Goal: Task Accomplishment & Management: Use online tool/utility

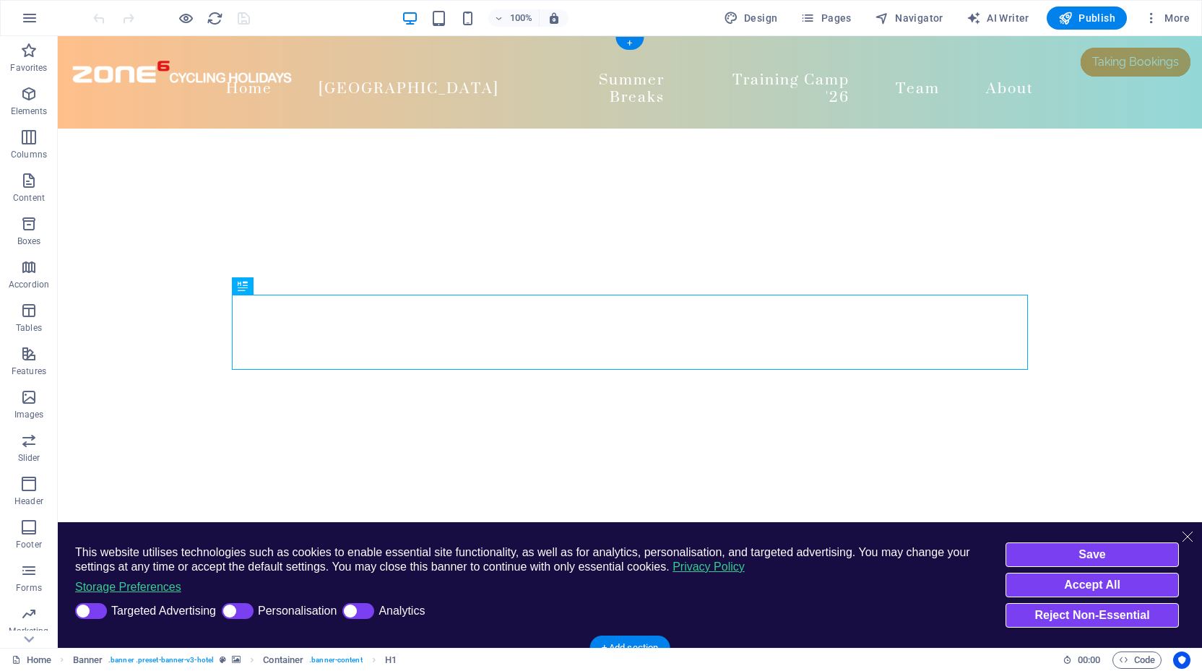
select select "%"
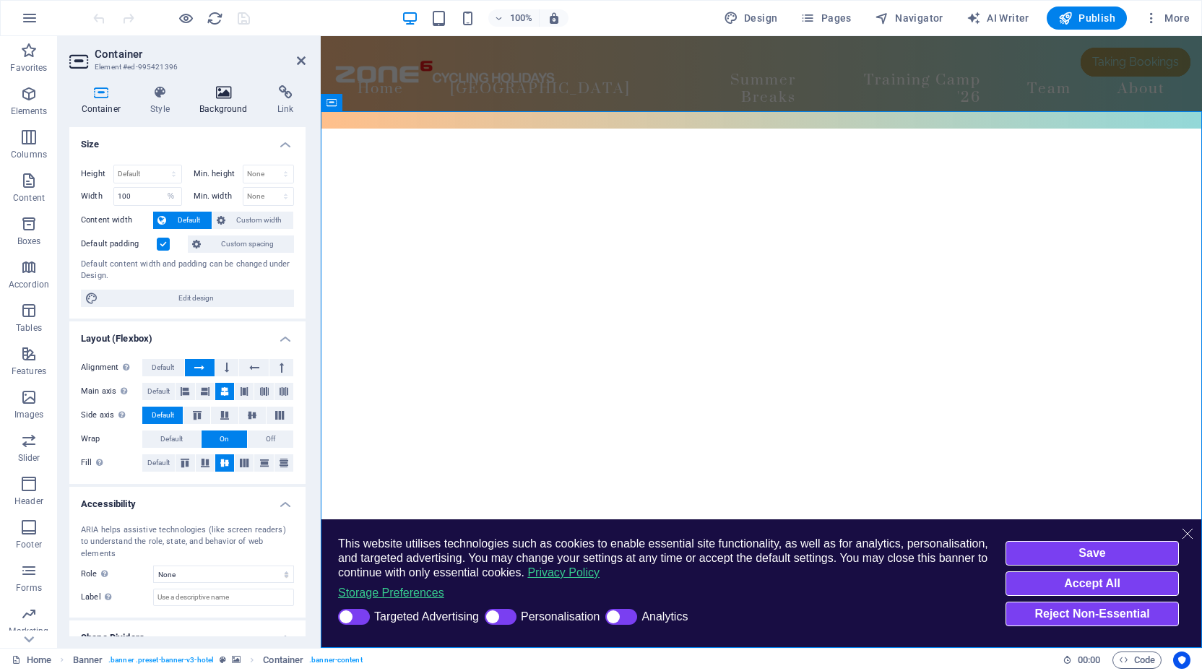
click at [217, 96] on icon at bounding box center [224, 92] width 72 height 14
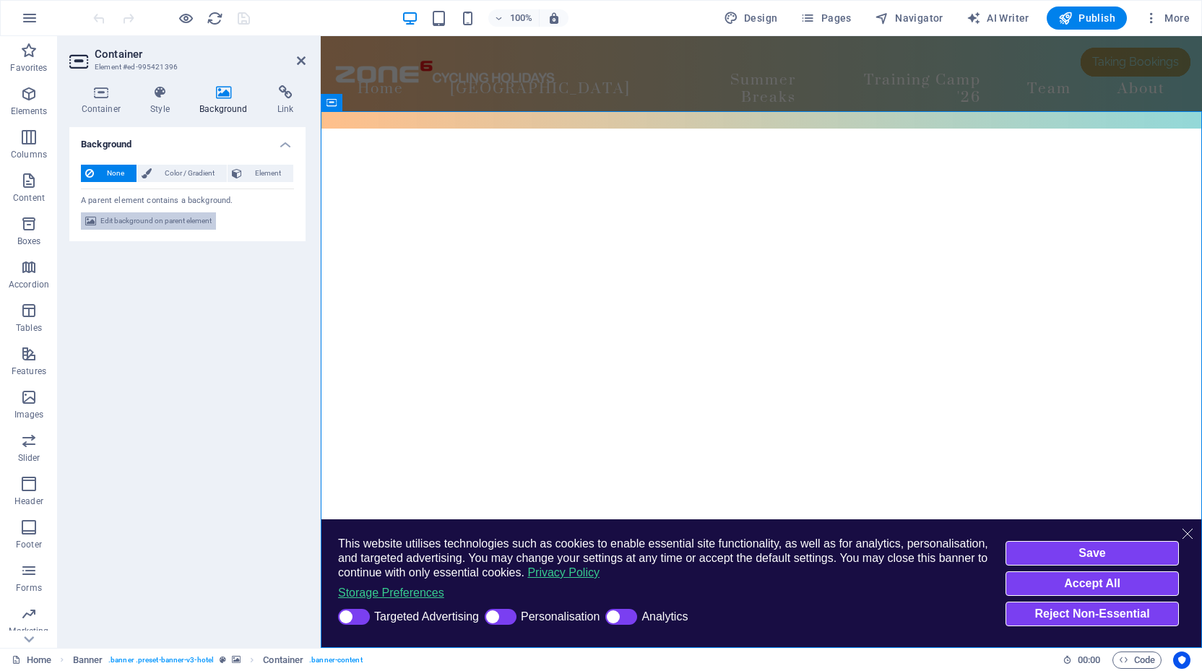
click at [180, 215] on span "Edit background on parent element" at bounding box center [155, 220] width 111 height 17
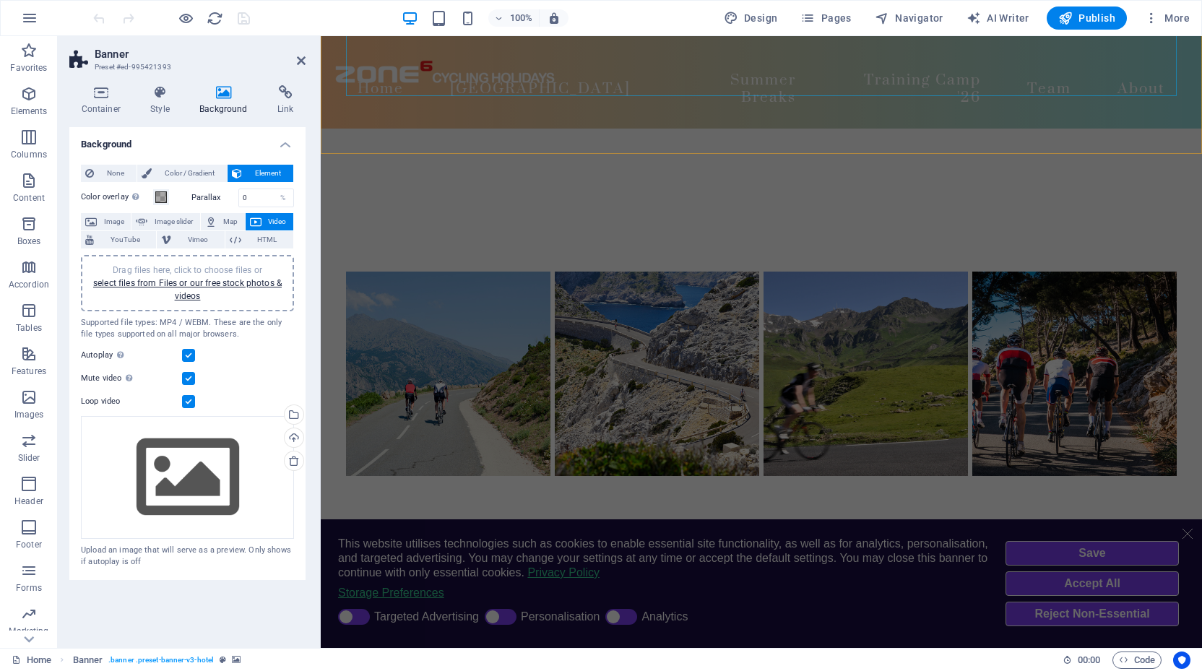
scroll to position [815, 0]
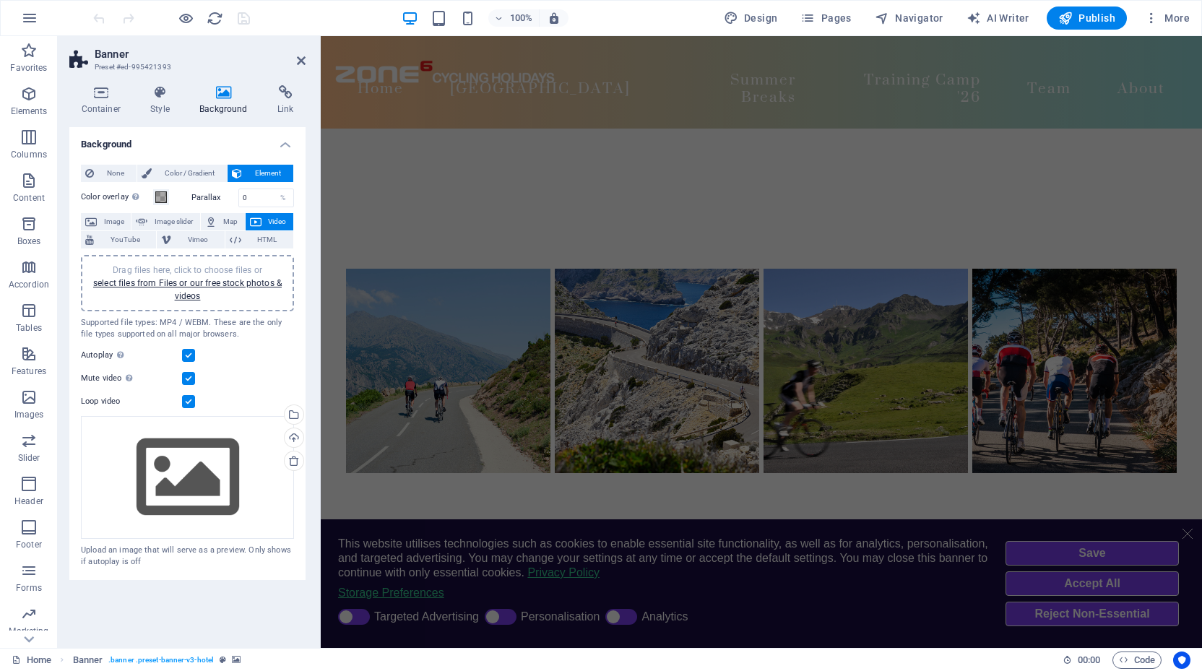
select select "px"
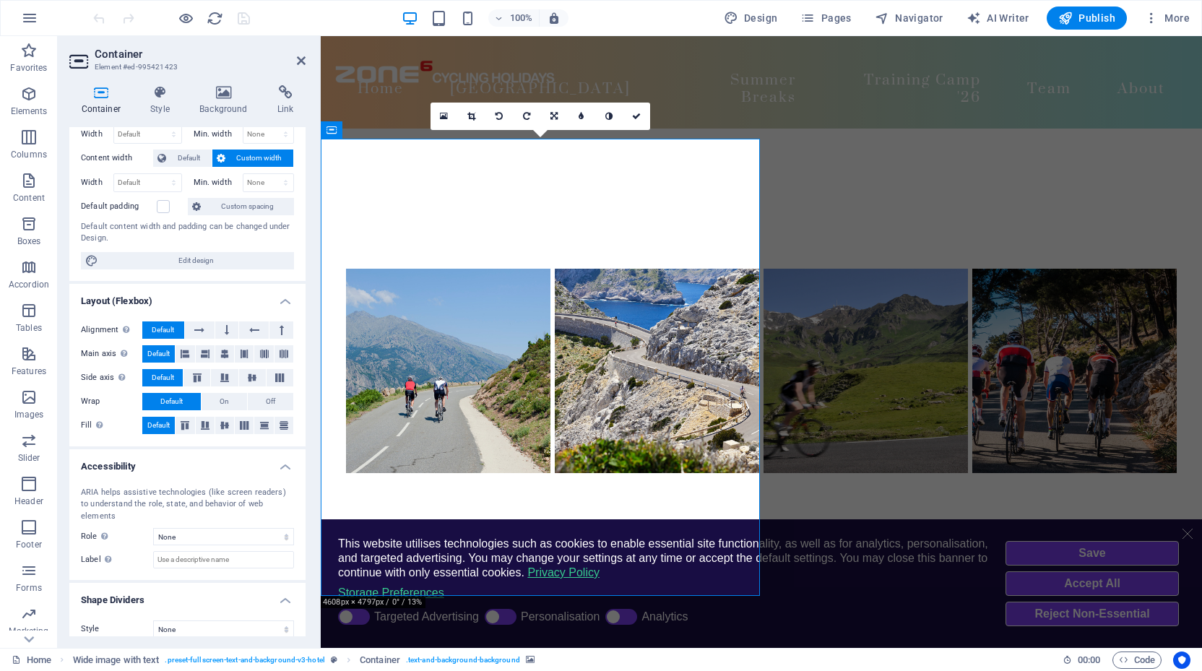
scroll to position [61, 0]
click at [163, 87] on icon at bounding box center [160, 92] width 43 height 14
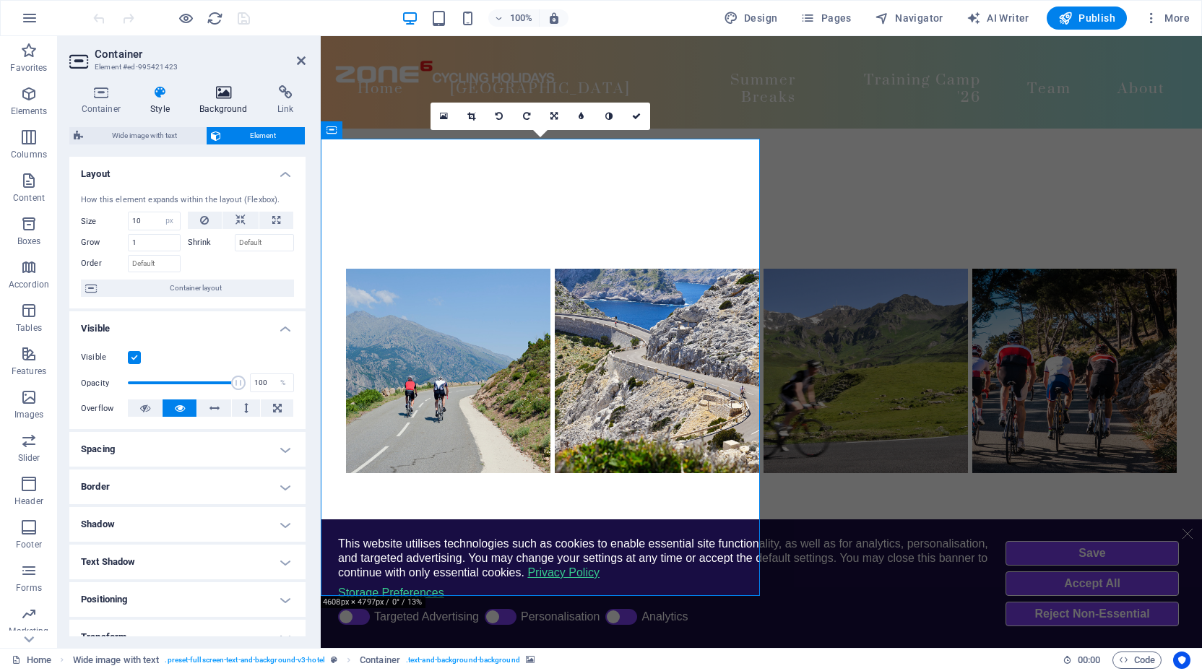
click at [220, 90] on icon at bounding box center [224, 92] width 72 height 14
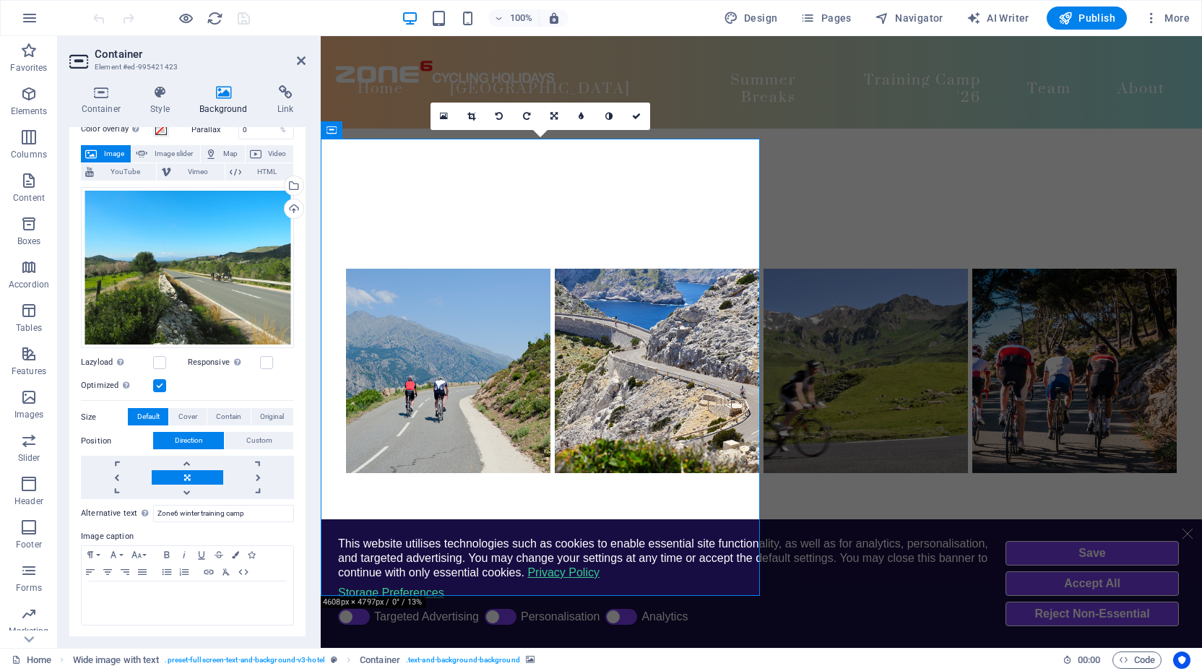
scroll to position [67, 0]
click at [152, 591] on p at bounding box center [187, 595] width 197 height 13
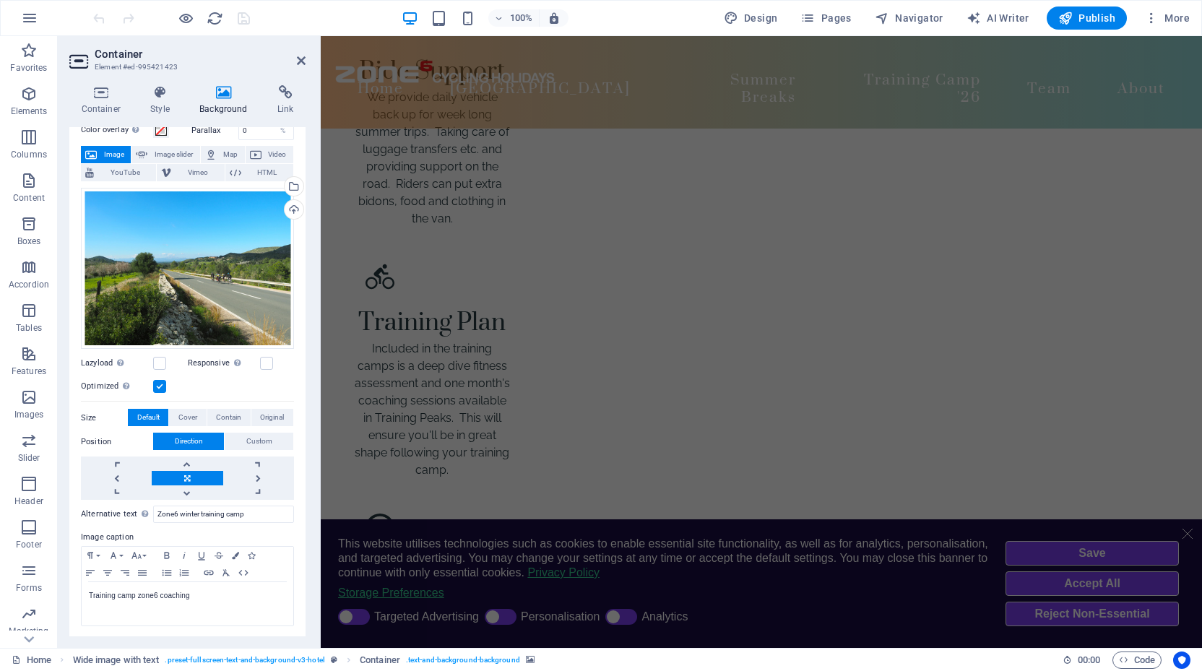
scroll to position [3636, 2]
click at [139, 594] on p "Training camp zone6 coaching" at bounding box center [187, 595] width 197 height 13
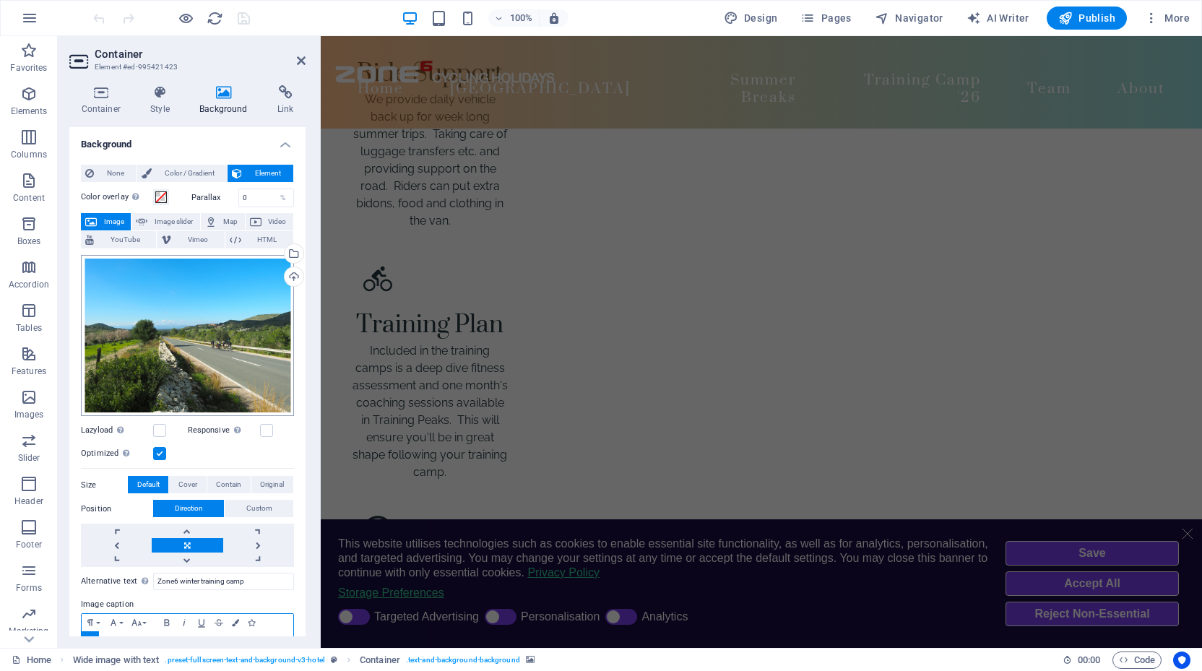
scroll to position [0, 0]
click at [829, 16] on span "Pages" at bounding box center [825, 18] width 51 height 14
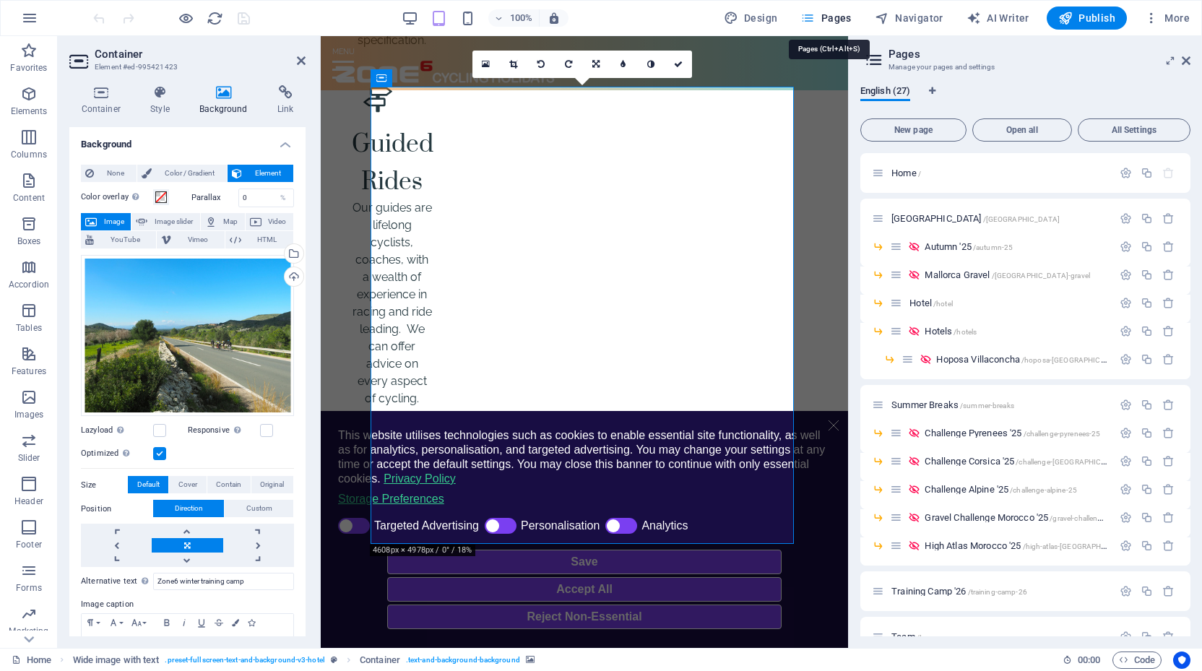
scroll to position [782, 2]
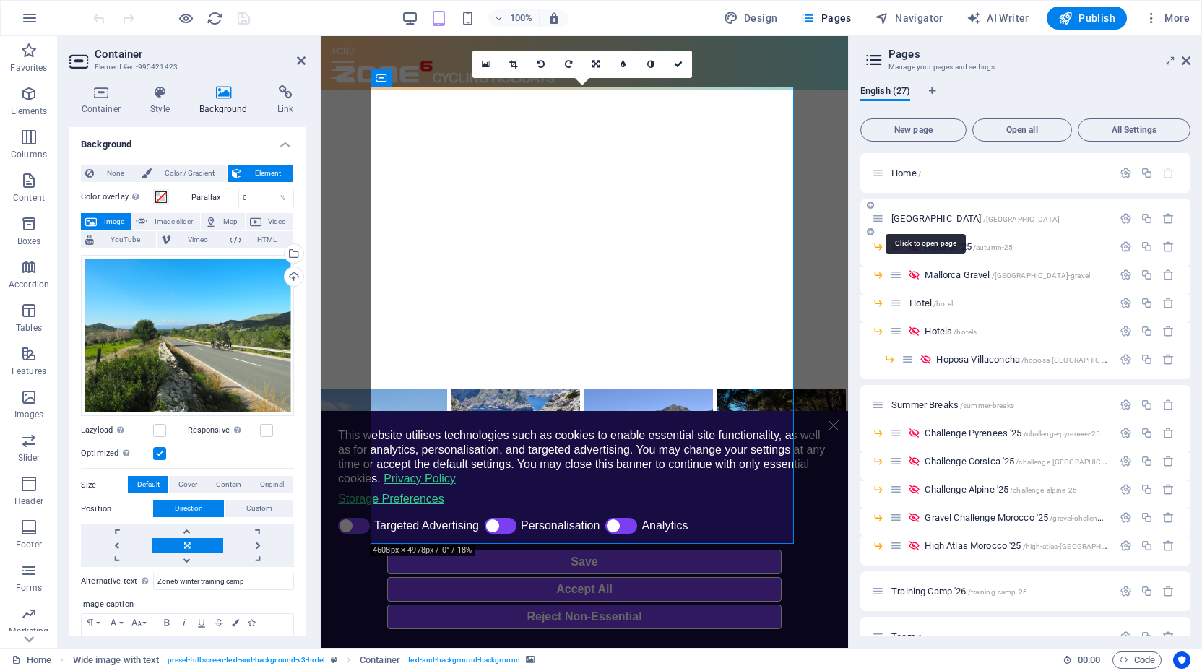
click at [915, 215] on span "[GEOGRAPHIC_DATA] /[GEOGRAPHIC_DATA]" at bounding box center [975, 218] width 168 height 11
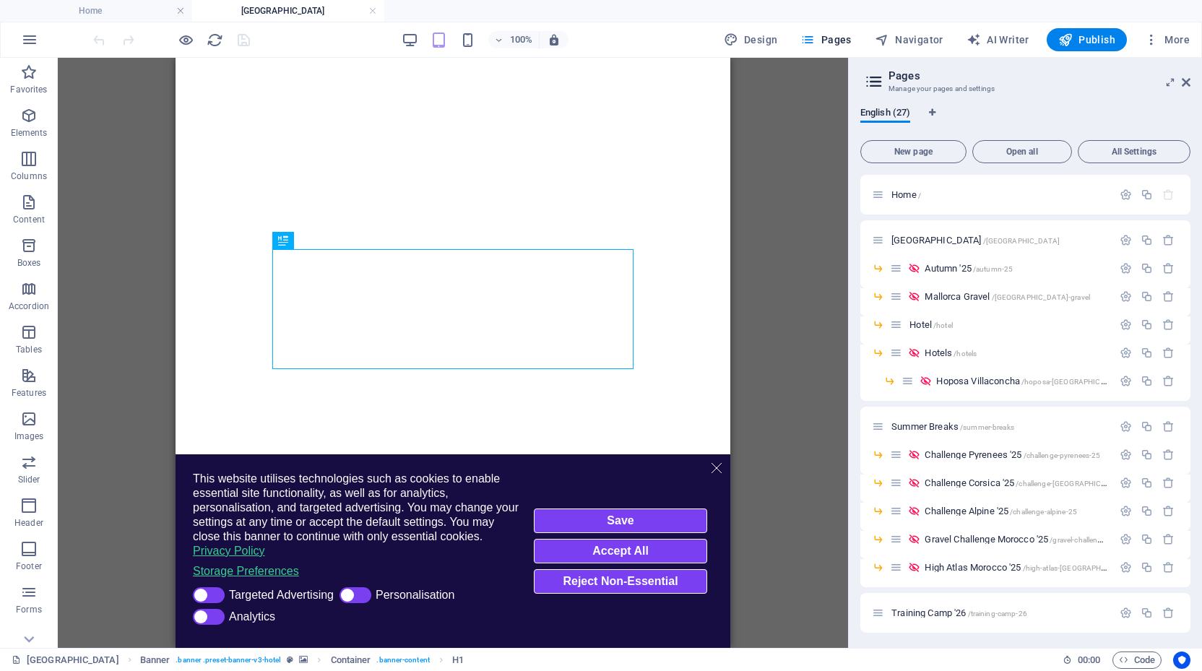
scroll to position [0, 0]
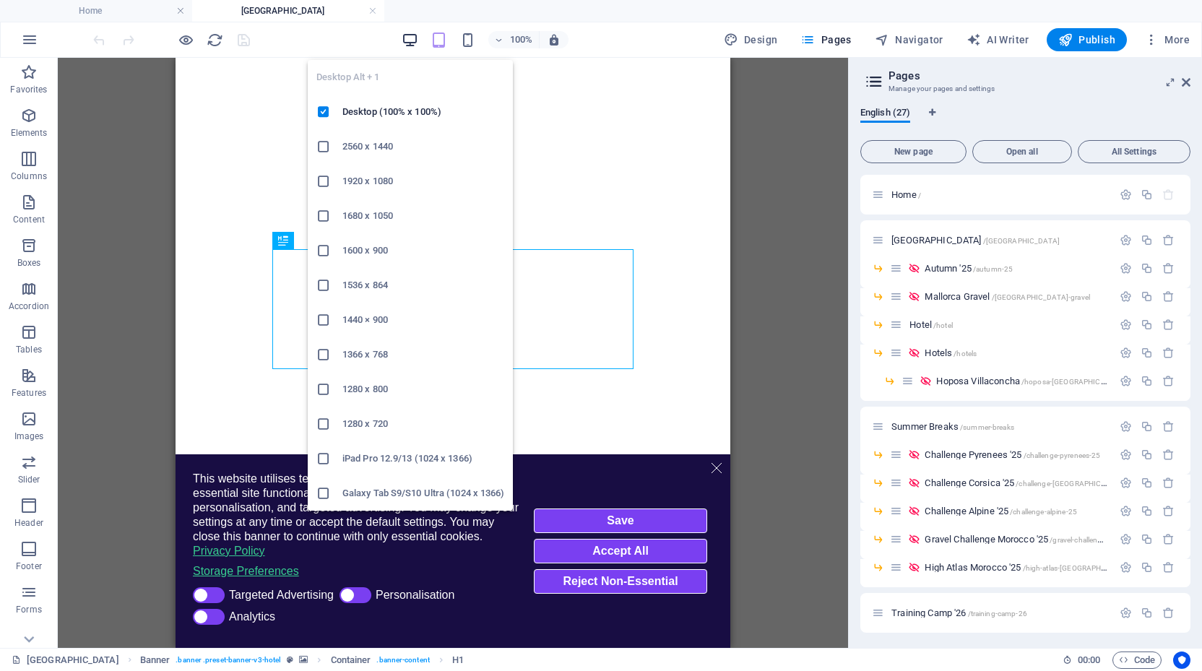
click at [410, 38] on icon "button" at bounding box center [410, 40] width 17 height 17
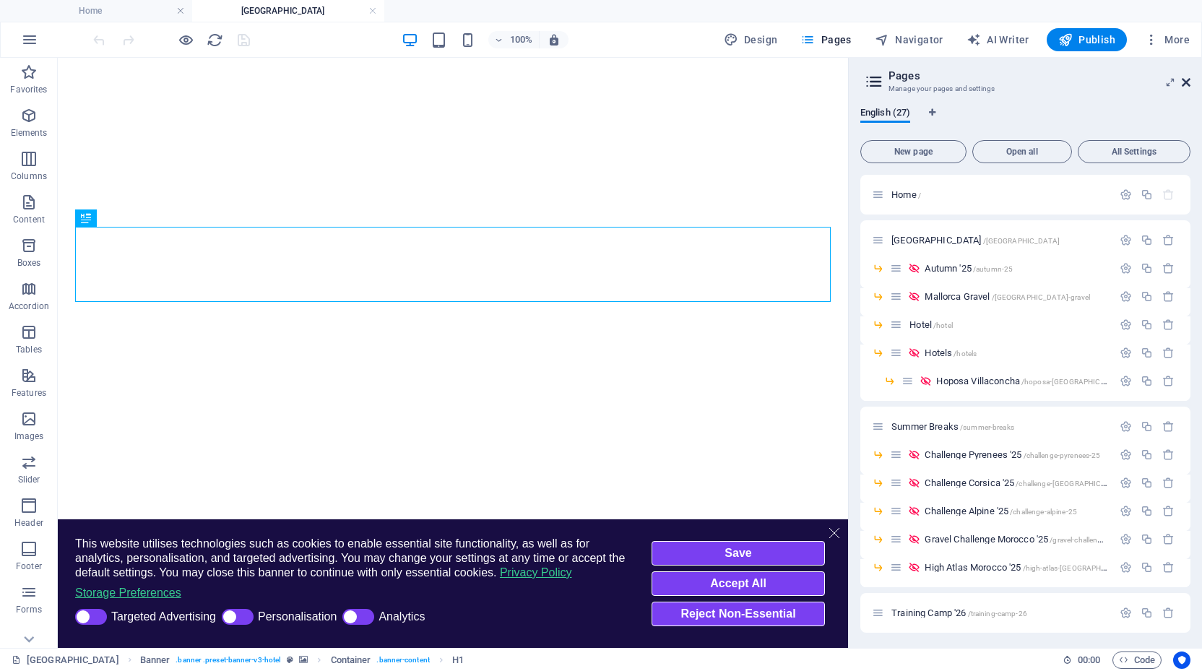
click at [1188, 82] on icon at bounding box center [1186, 83] width 9 height 12
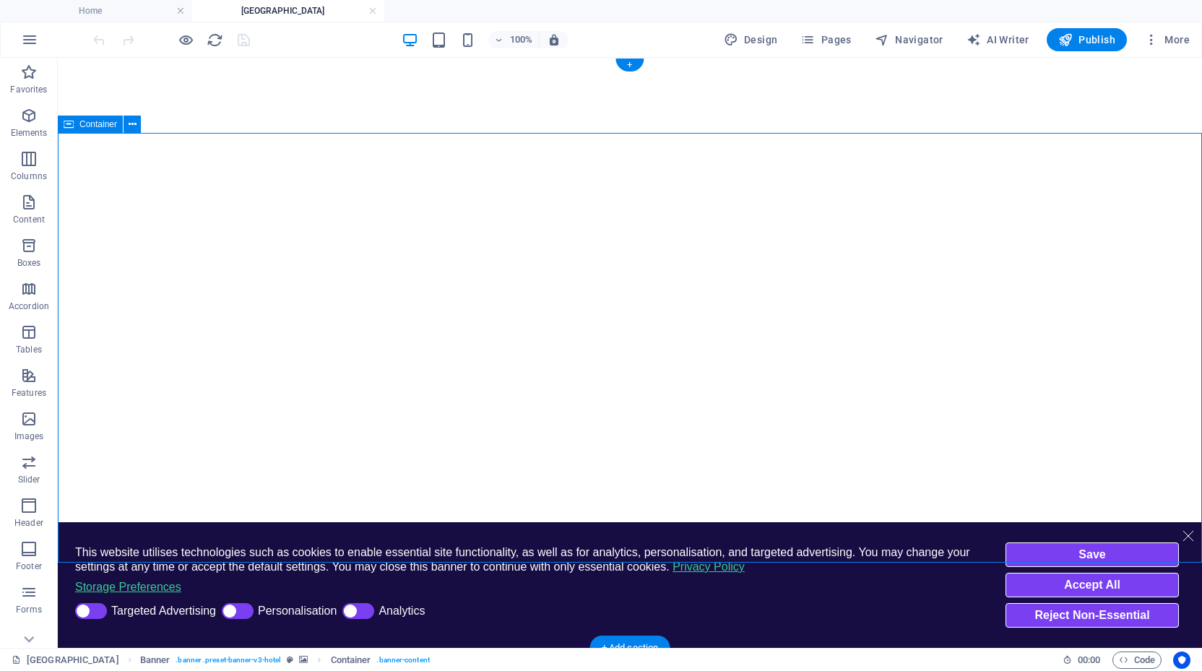
select select "%"
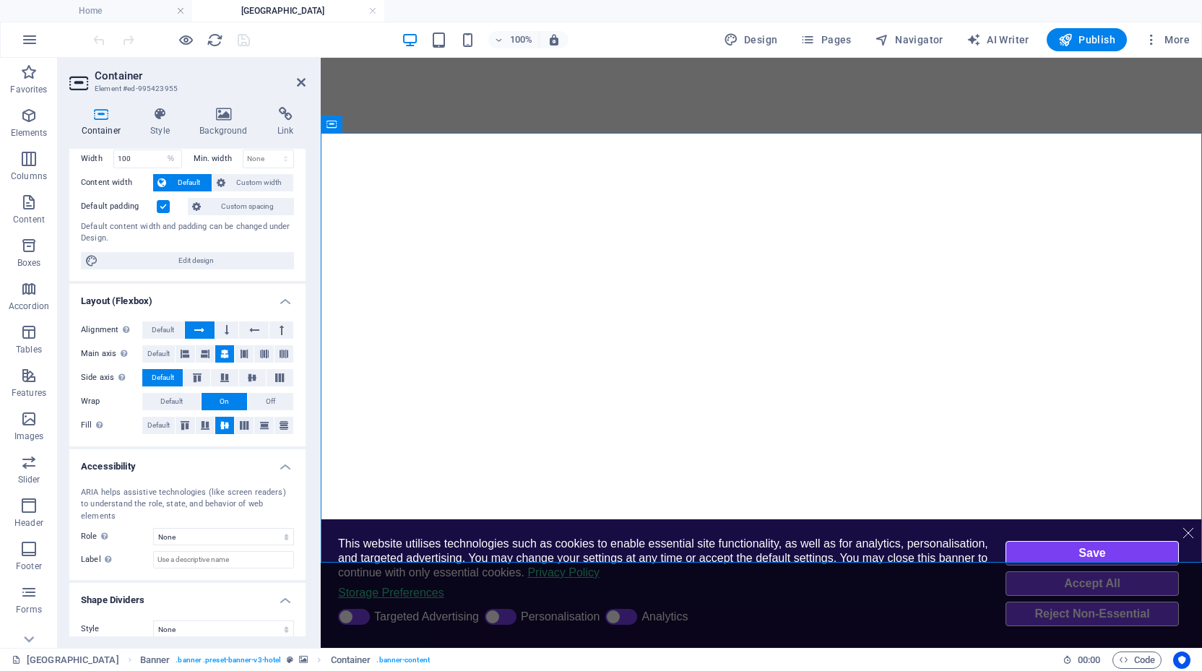
scroll to position [59, 0]
click at [162, 113] on icon at bounding box center [160, 114] width 43 height 14
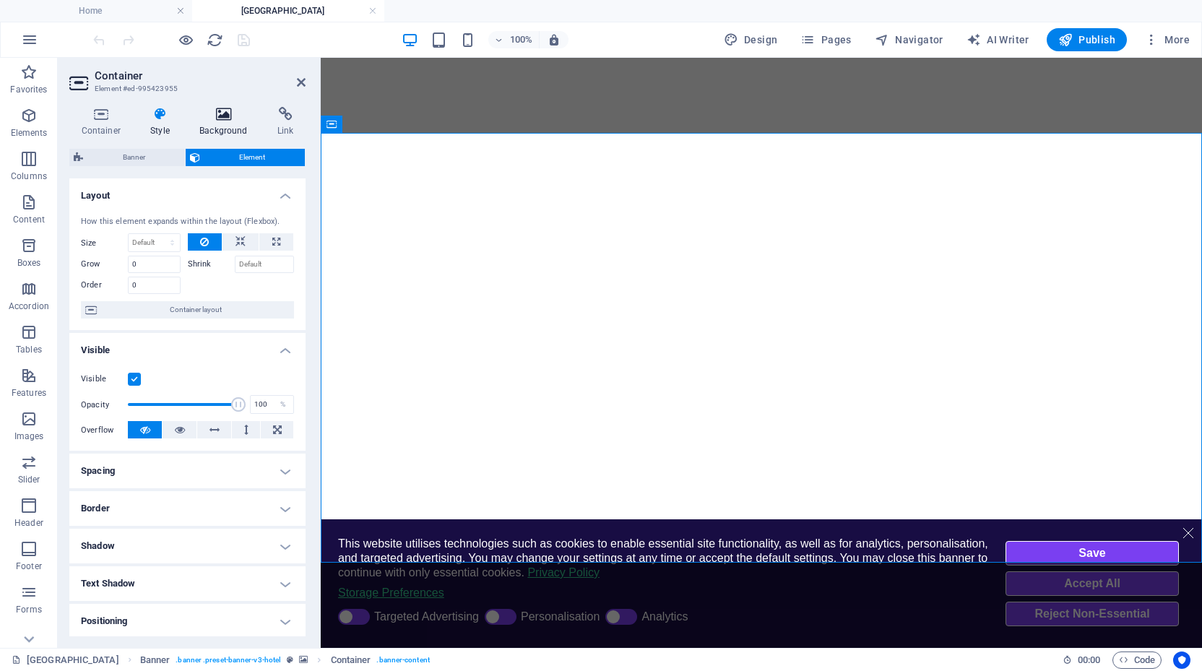
click at [215, 108] on icon at bounding box center [224, 114] width 72 height 14
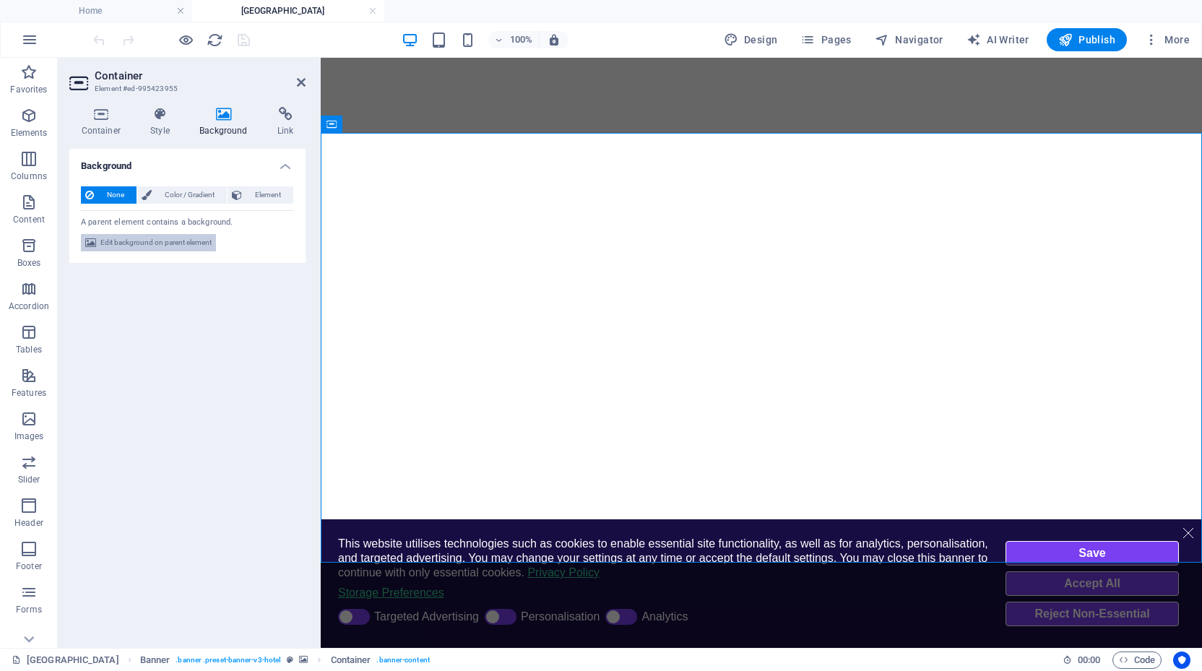
click at [132, 241] on span "Edit background on parent element" at bounding box center [155, 242] width 111 height 17
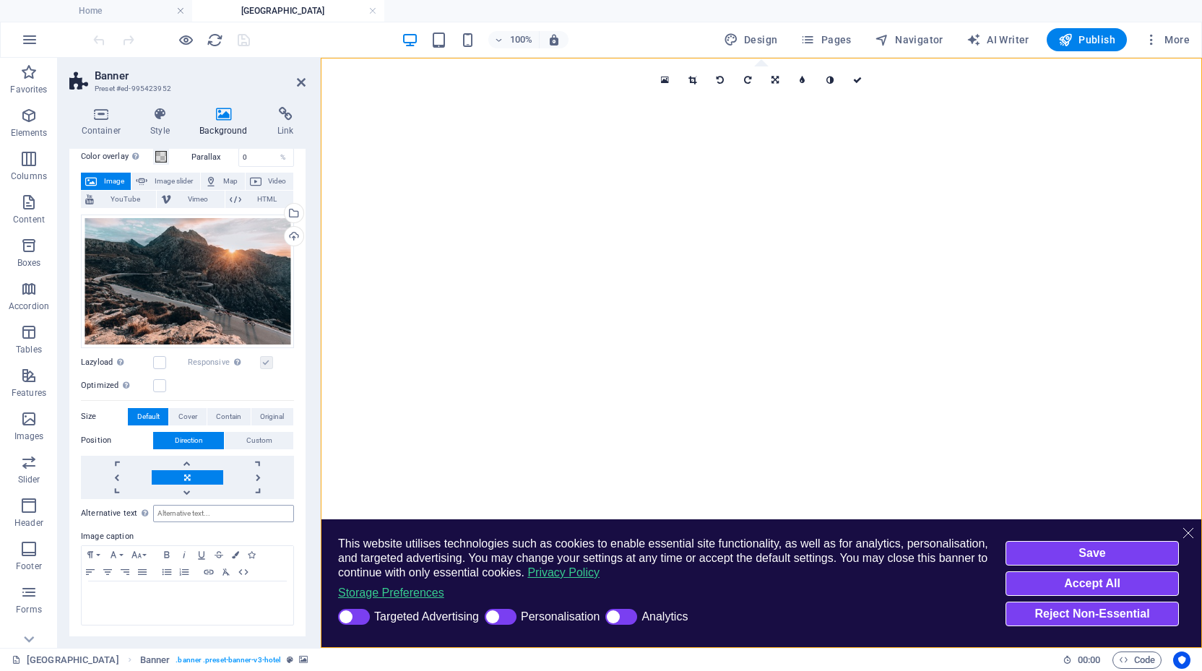
scroll to position [61, 0]
click at [189, 508] on input "Alternative text The alternative text is used by devices that cannot display im…" at bounding box center [223, 514] width 141 height 17
type input "Sa Calobra"
click at [129, 589] on p at bounding box center [187, 595] width 197 height 13
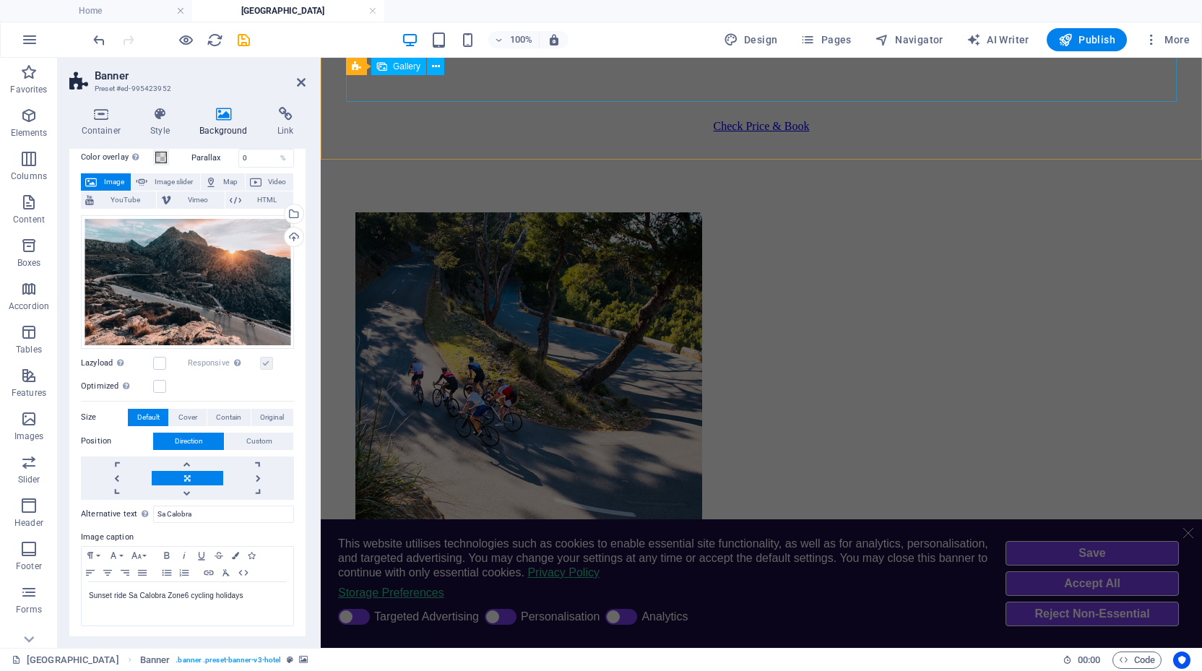
scroll to position [889, 0]
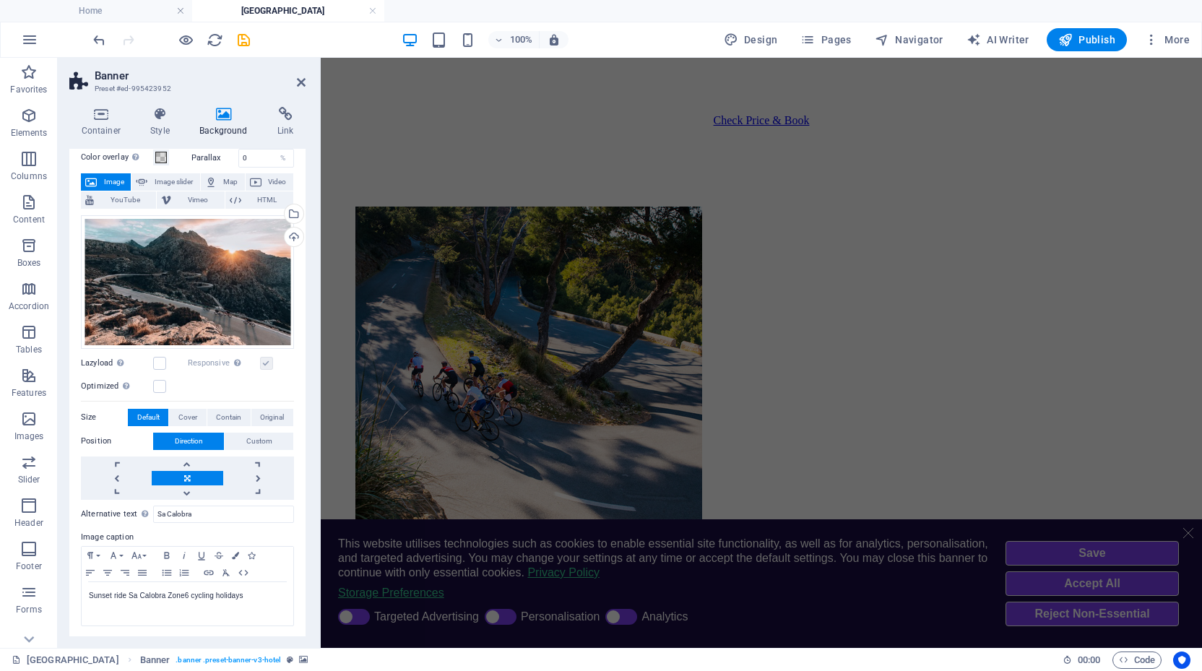
select select "px"
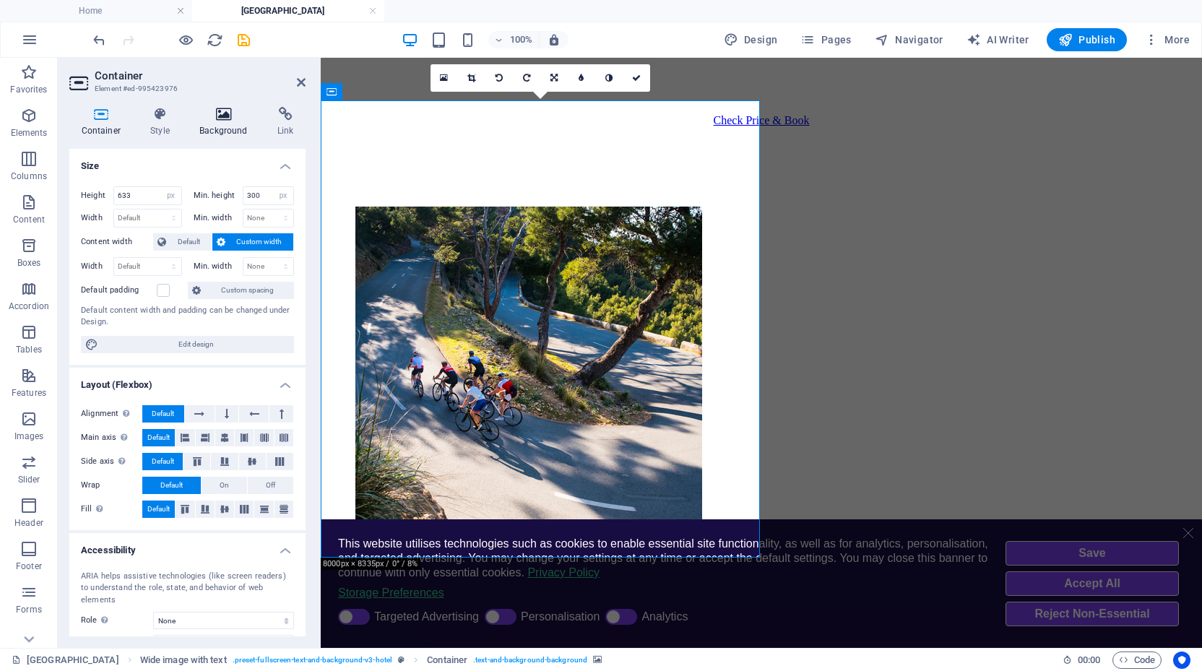
click at [219, 113] on icon at bounding box center [224, 114] width 72 height 14
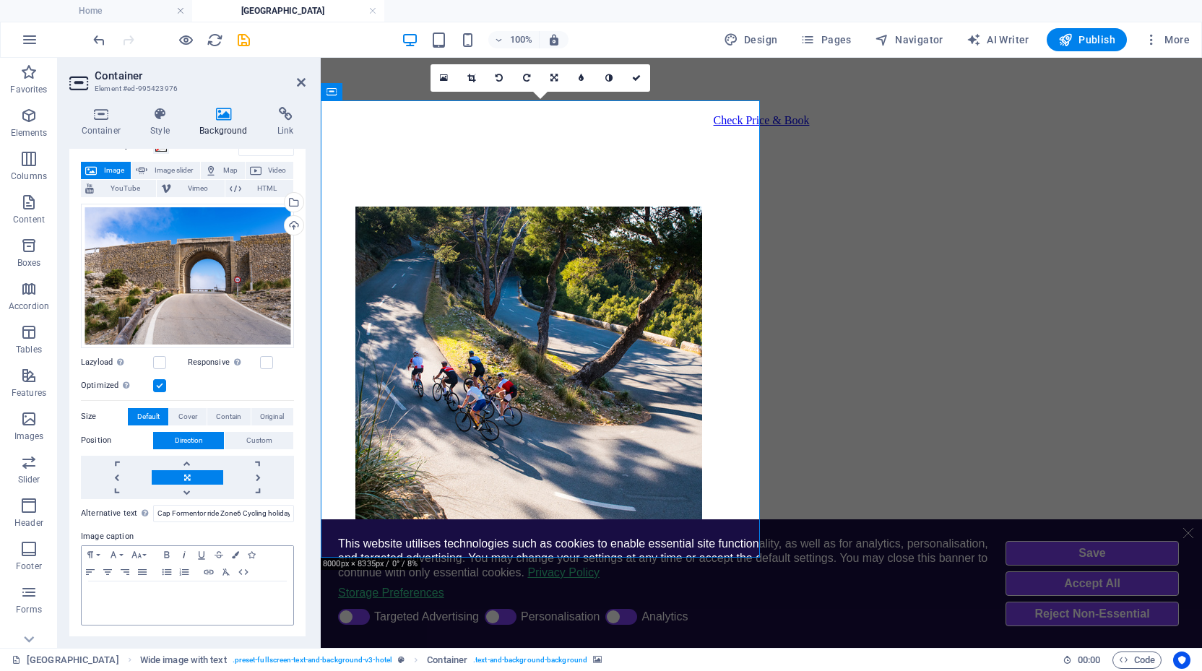
scroll to position [72, 0]
click at [180, 589] on p at bounding box center [187, 595] width 197 height 13
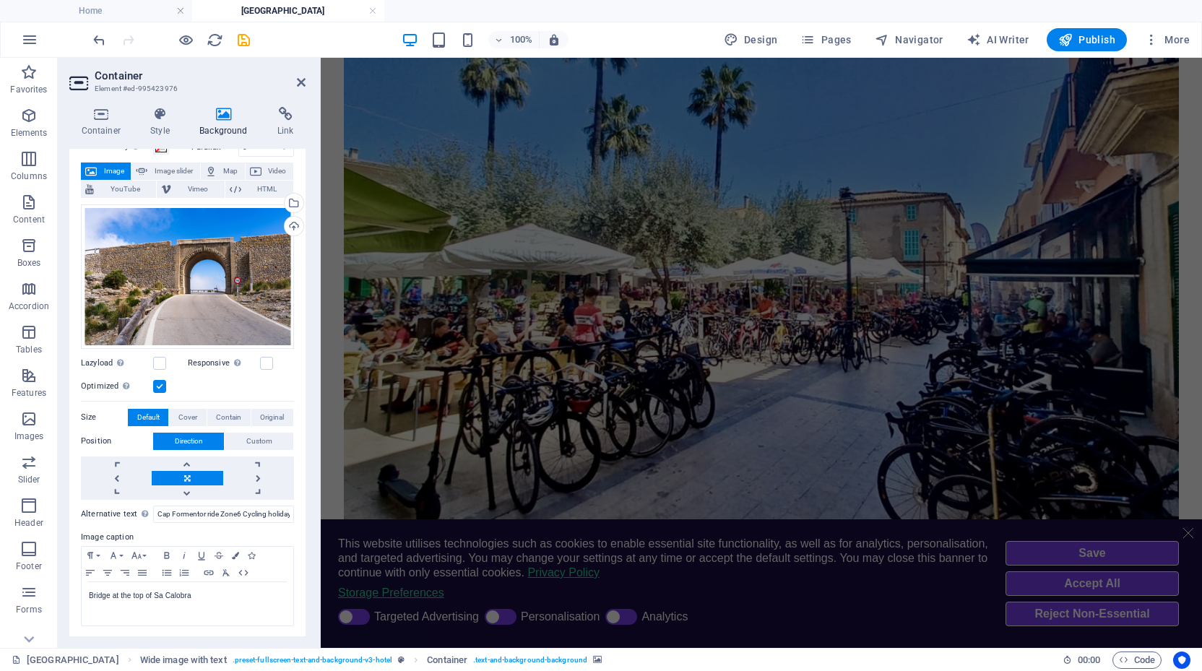
scroll to position [4950, 0]
click at [829, 36] on span "Pages" at bounding box center [825, 40] width 51 height 14
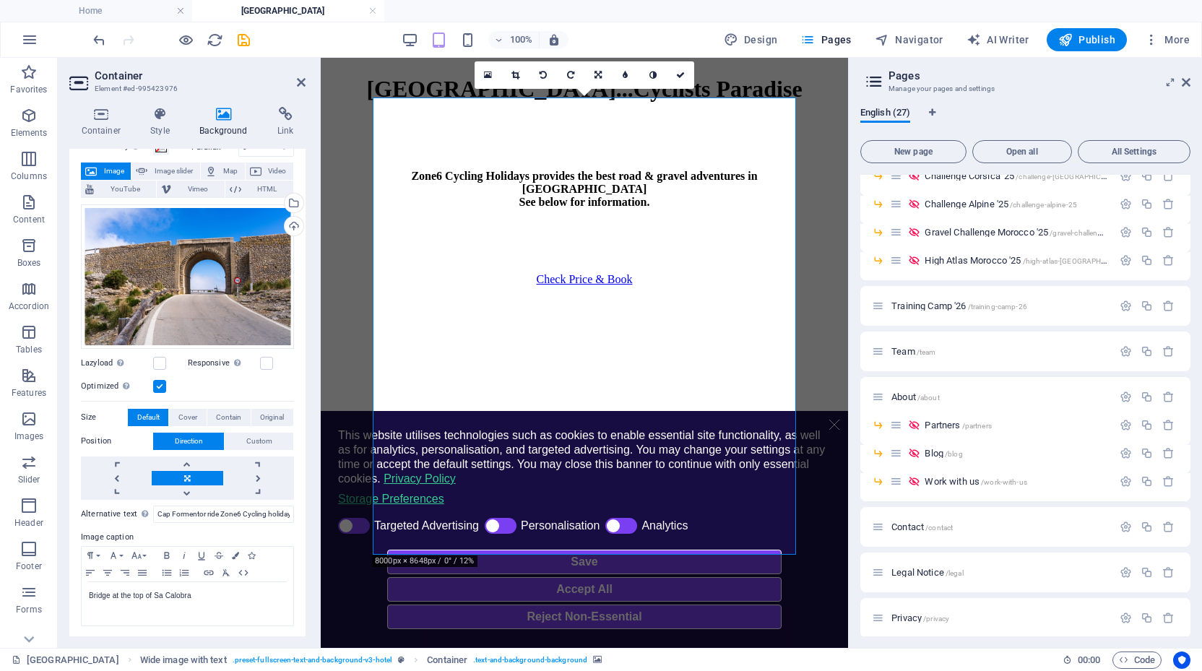
scroll to position [312, 0]
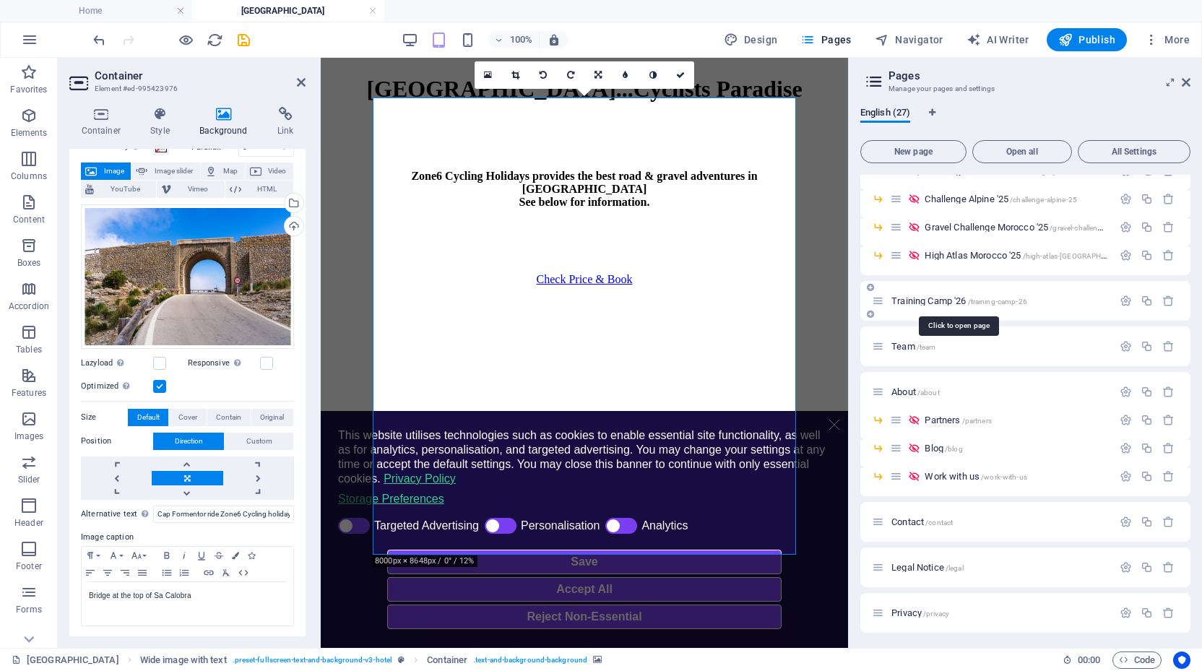
click at [930, 298] on span "Training Camp '26 /training-camp-26" at bounding box center [959, 300] width 136 height 11
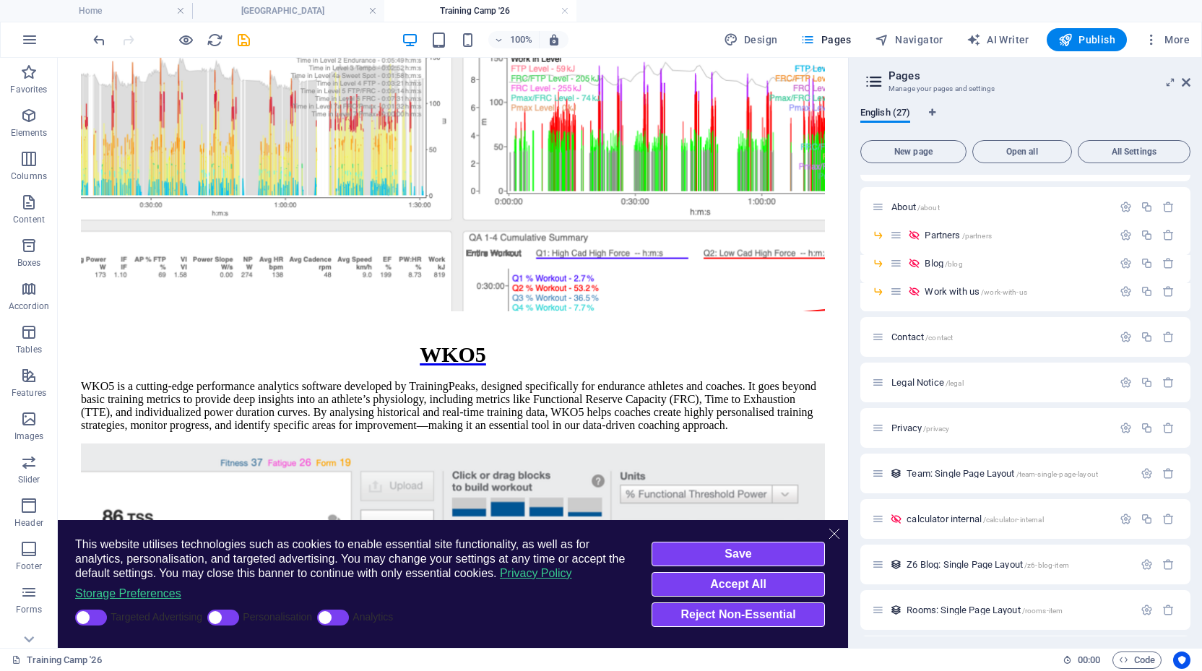
scroll to position [542, 0]
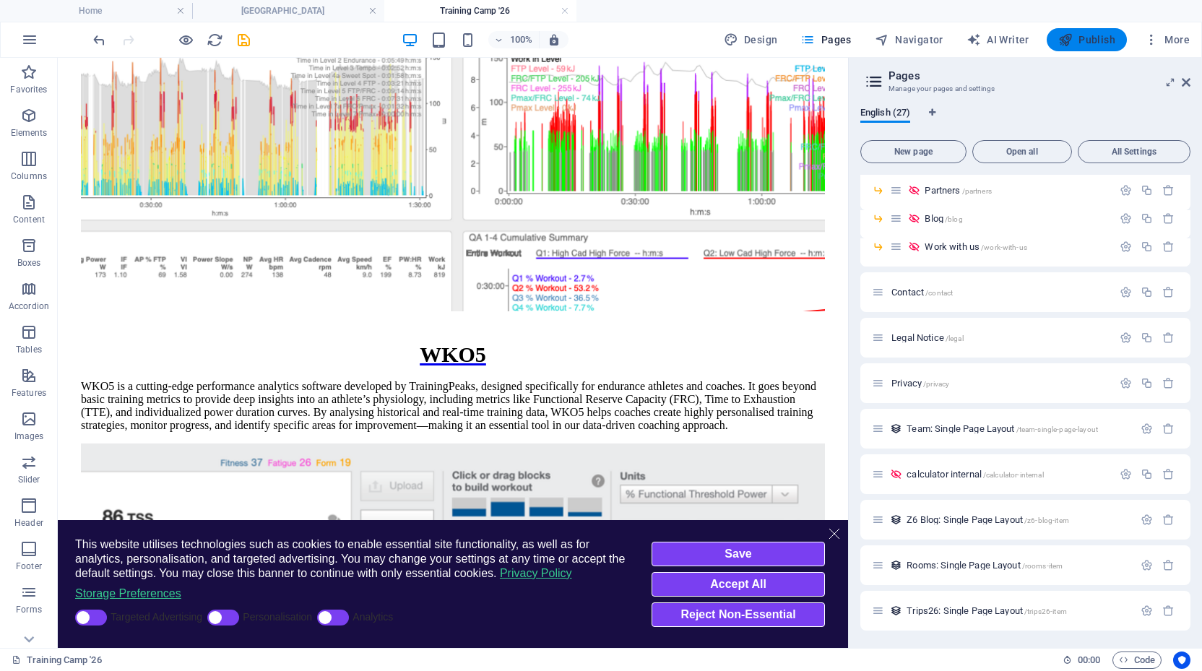
click at [1087, 38] on span "Publish" at bounding box center [1086, 40] width 57 height 14
